Goal: Task Accomplishment & Management: Manage account settings

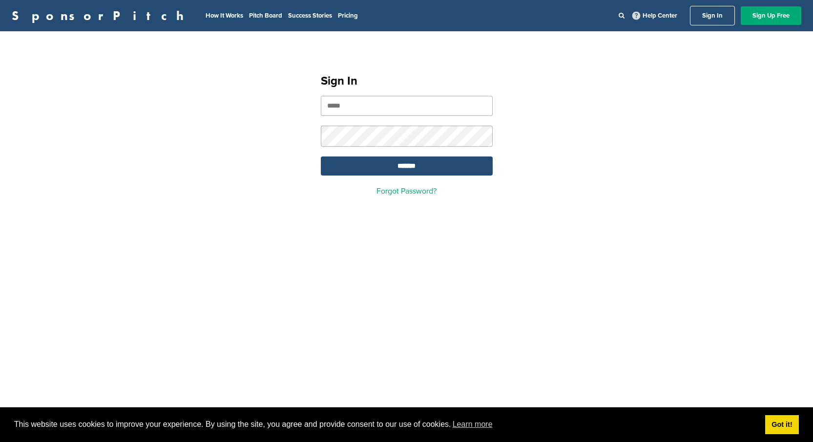
click at [391, 107] on input "email" at bounding box center [407, 106] width 172 height 20
type input "**********"
click at [433, 165] on input "*******" at bounding box center [407, 165] width 172 height 19
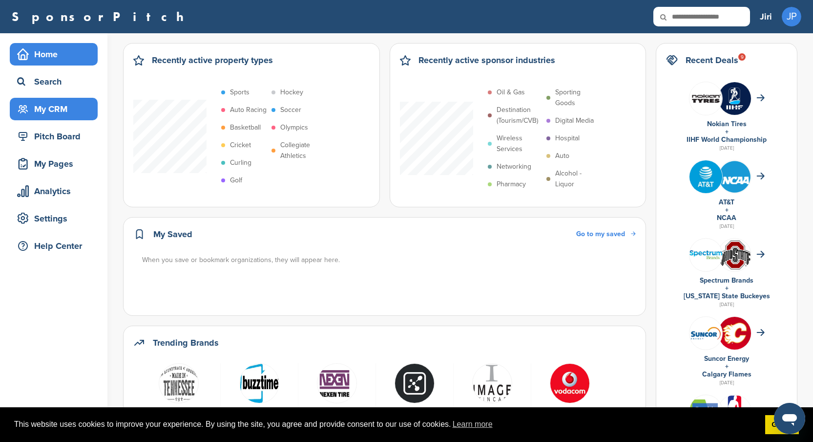
click at [64, 107] on div "My CRM" at bounding box center [56, 109] width 83 height 18
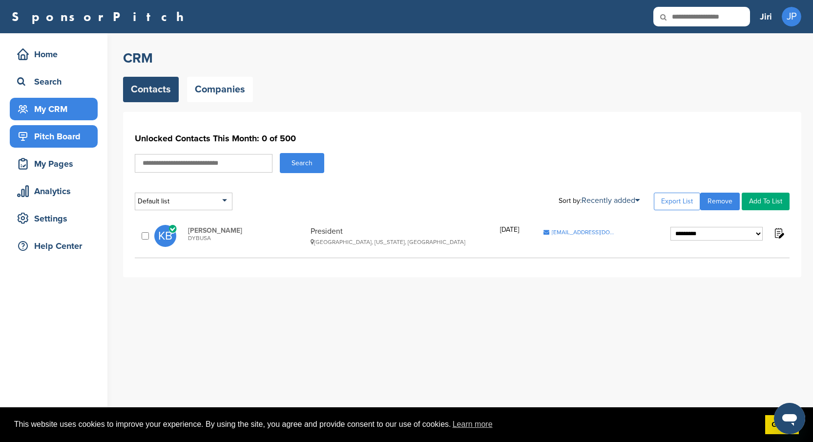
click at [44, 139] on div "Pitch Board" at bounding box center [56, 137] width 83 height 18
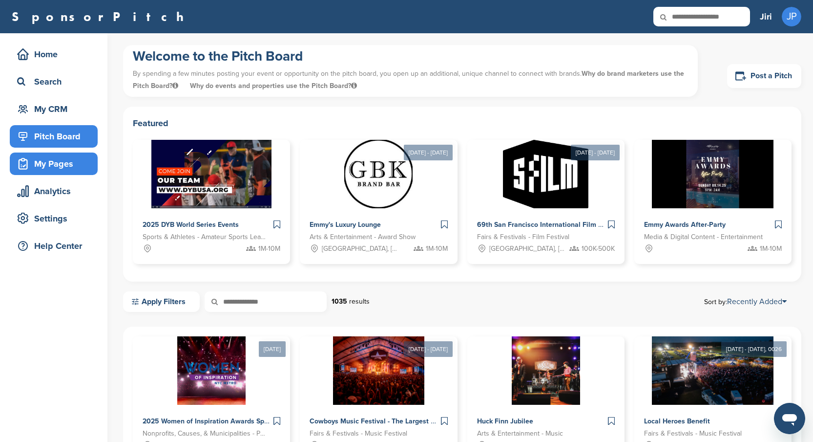
click at [53, 163] on div "My Pages" at bounding box center [56, 164] width 83 height 18
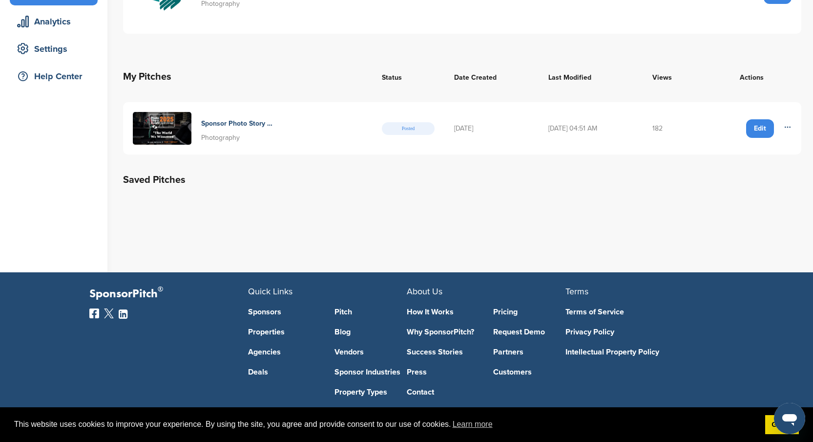
scroll to position [171, 0]
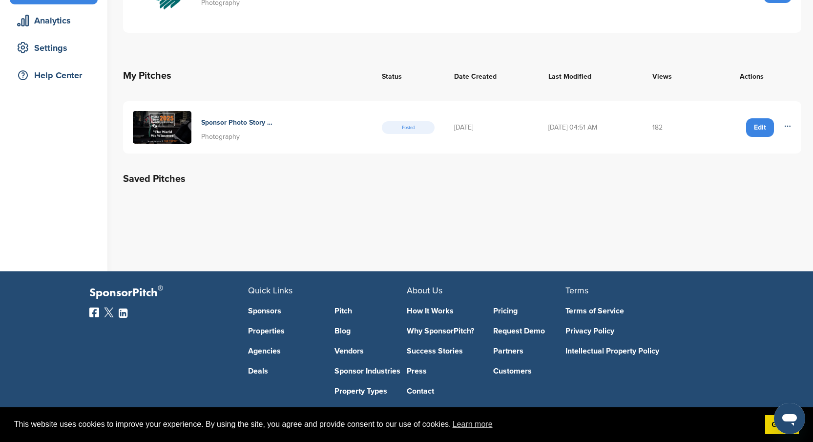
click at [667, 128] on td "182" at bounding box center [673, 127] width 60 height 52
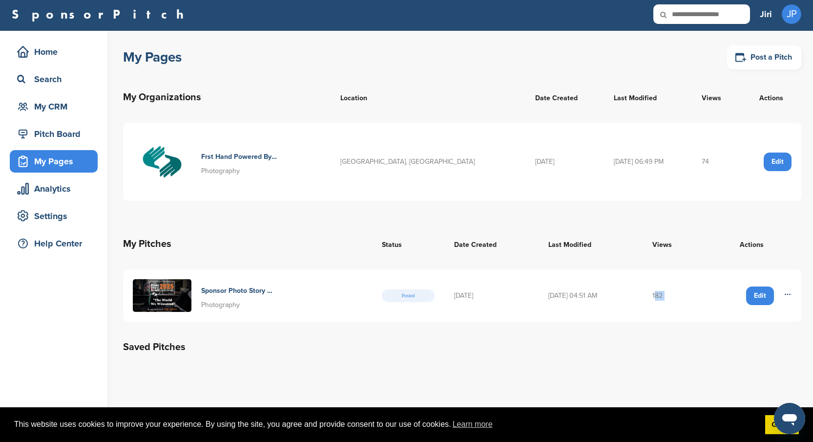
scroll to position [0, 0]
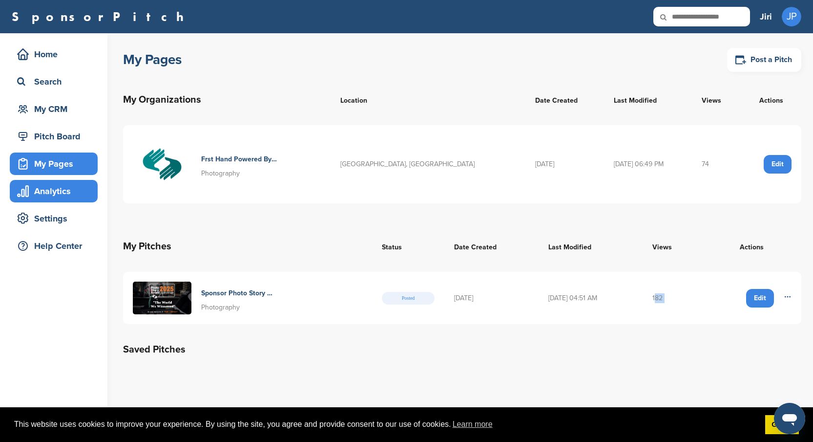
click at [47, 192] on div "Analytics" at bounding box center [56, 191] width 83 height 18
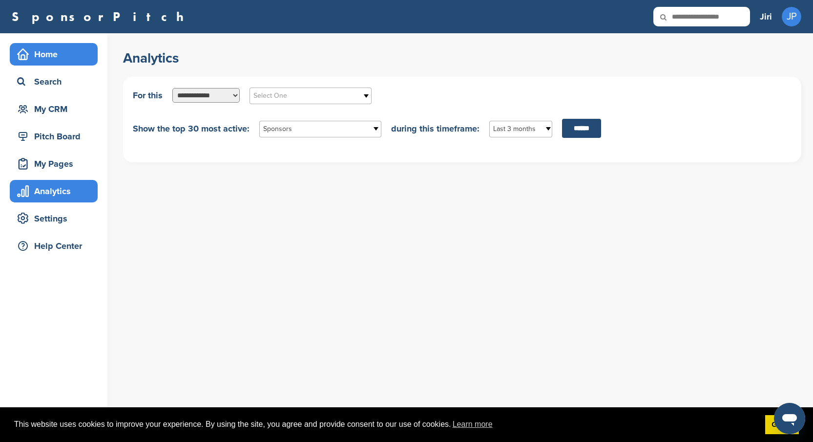
click at [50, 57] on div "Home" at bounding box center [56, 54] width 83 height 18
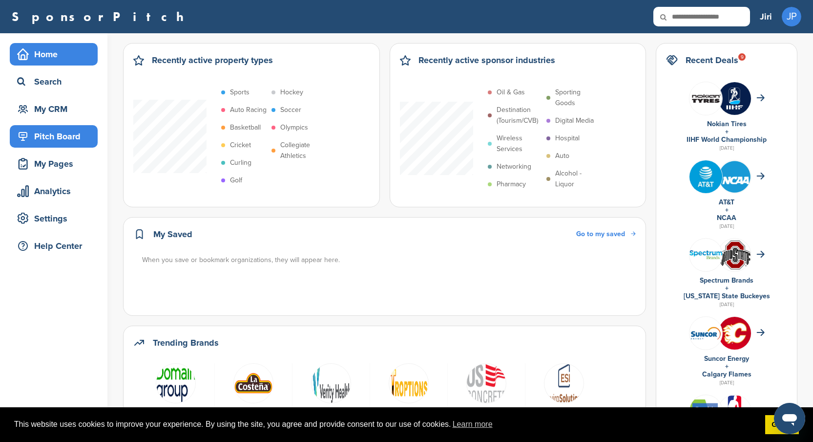
click at [45, 136] on div "Pitch Board" at bounding box center [56, 137] width 83 height 18
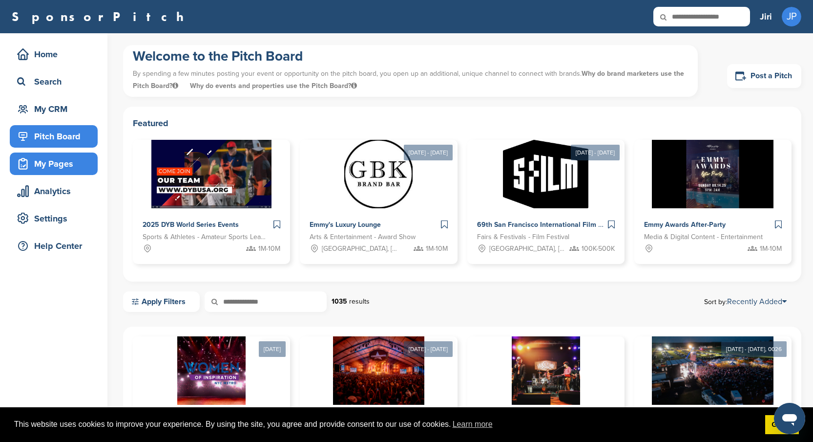
click at [66, 166] on div "My Pages" at bounding box center [56, 164] width 83 height 18
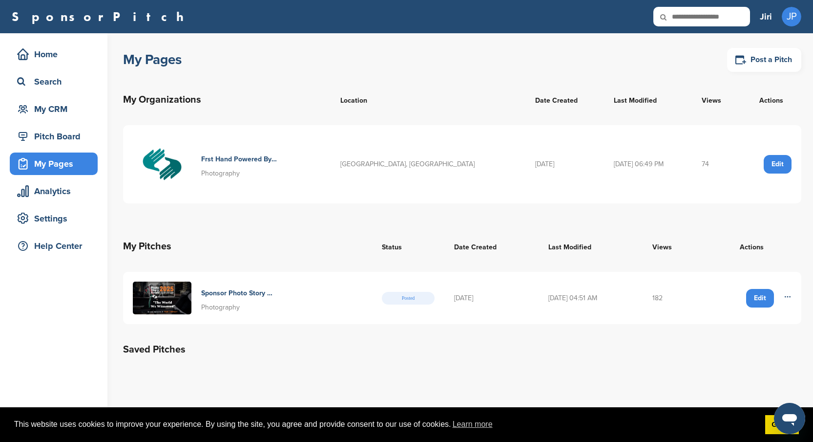
click at [589, 298] on td "09/02/2025 04:51 AM" at bounding box center [591, 298] width 104 height 52
click at [788, 298] on icon at bounding box center [788, 297] width 8 height 8
click at [790, 296] on icon at bounding box center [788, 296] width 5 height 0
click at [223, 292] on h4 "Sponsor Photo Story Award 2025 Empower The 6th Annual Global Storytelling Compe…" at bounding box center [239, 293] width 76 height 11
